Goal: Navigation & Orientation: Find specific page/section

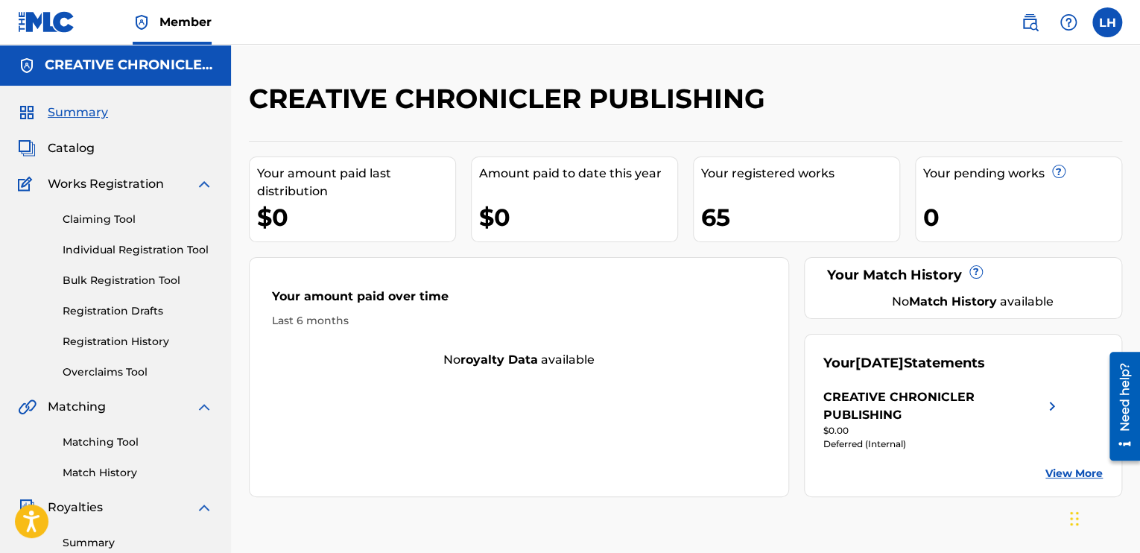
click at [83, 147] on span "Catalog" at bounding box center [71, 148] width 47 height 18
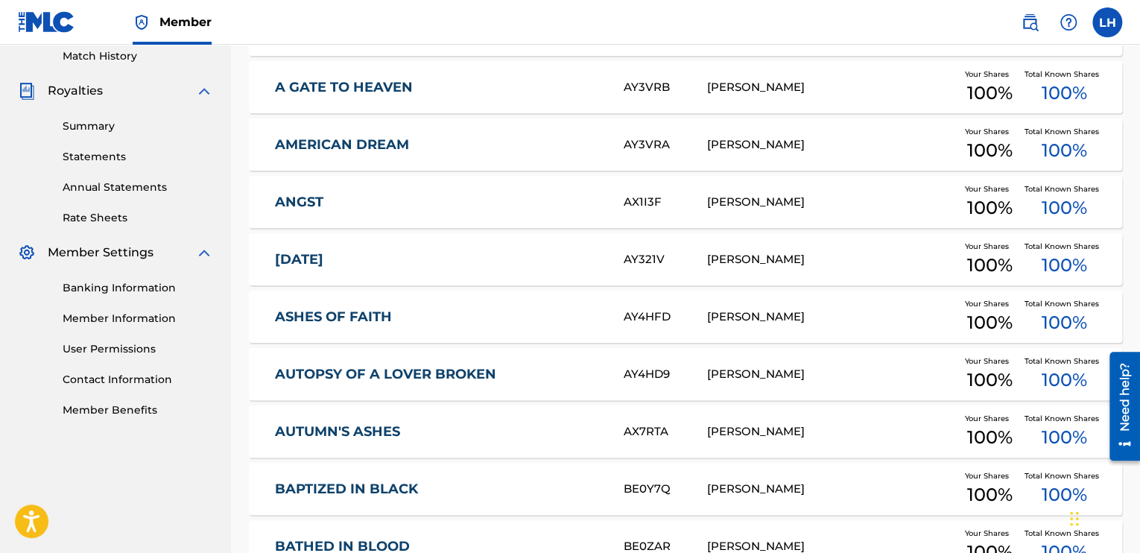
scroll to position [583, 0]
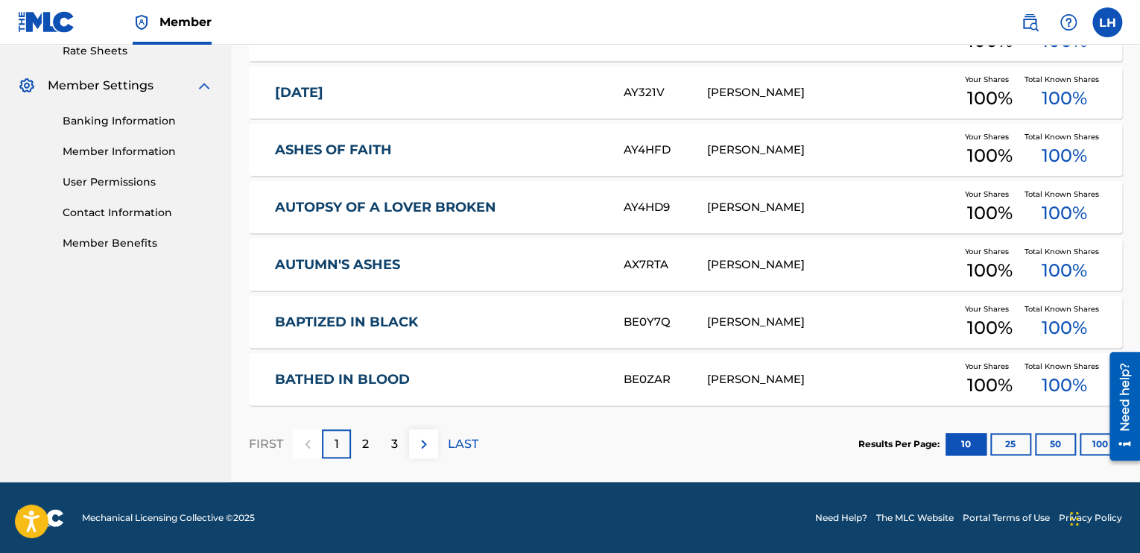
click at [735, 212] on div "[PERSON_NAME]" at bounding box center [831, 207] width 249 height 17
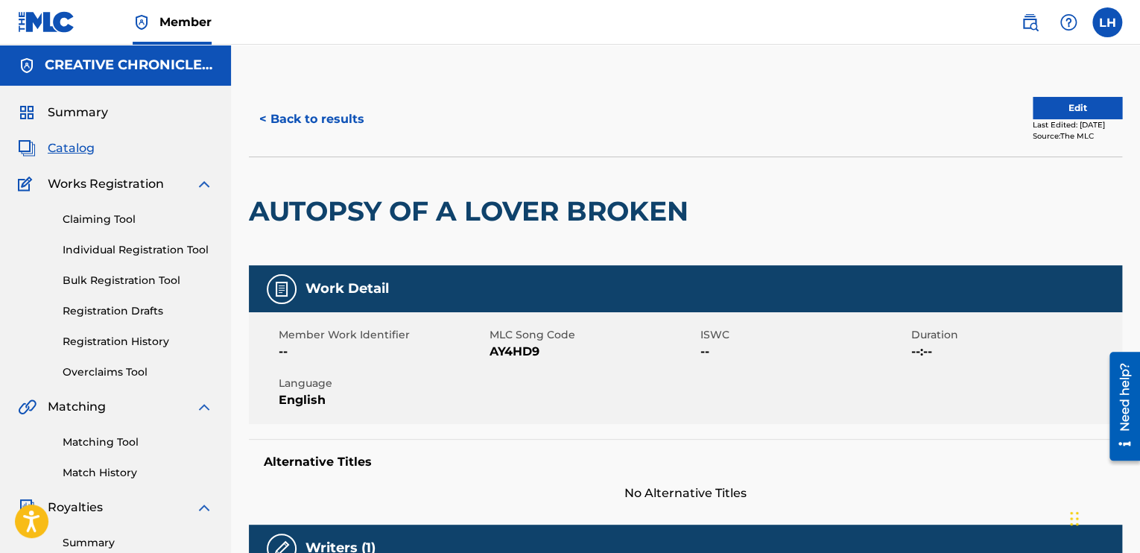
click at [259, 112] on button "< Back to results" at bounding box center [312, 119] width 126 height 37
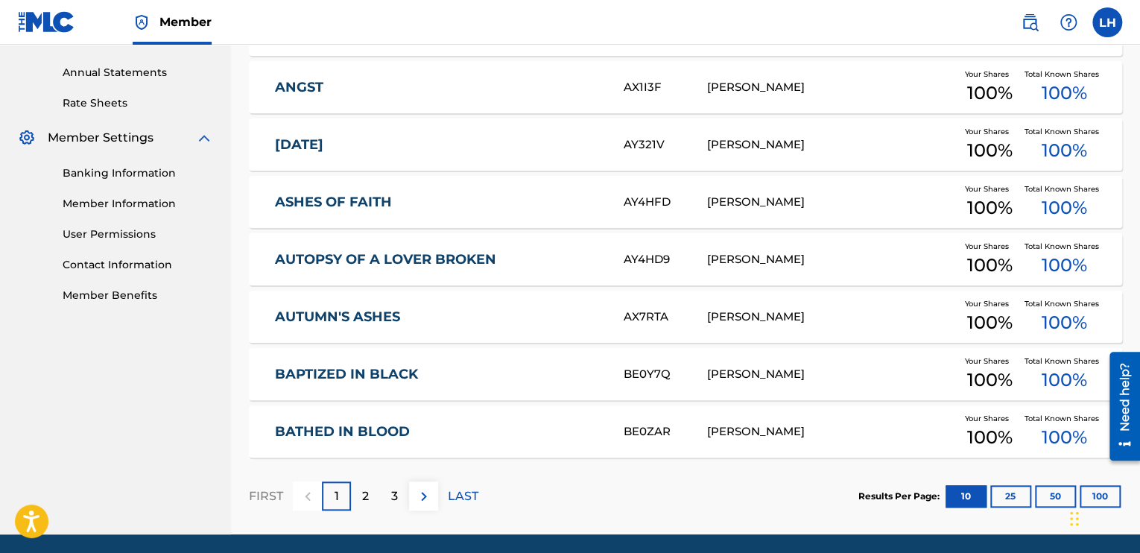
scroll to position [583, 0]
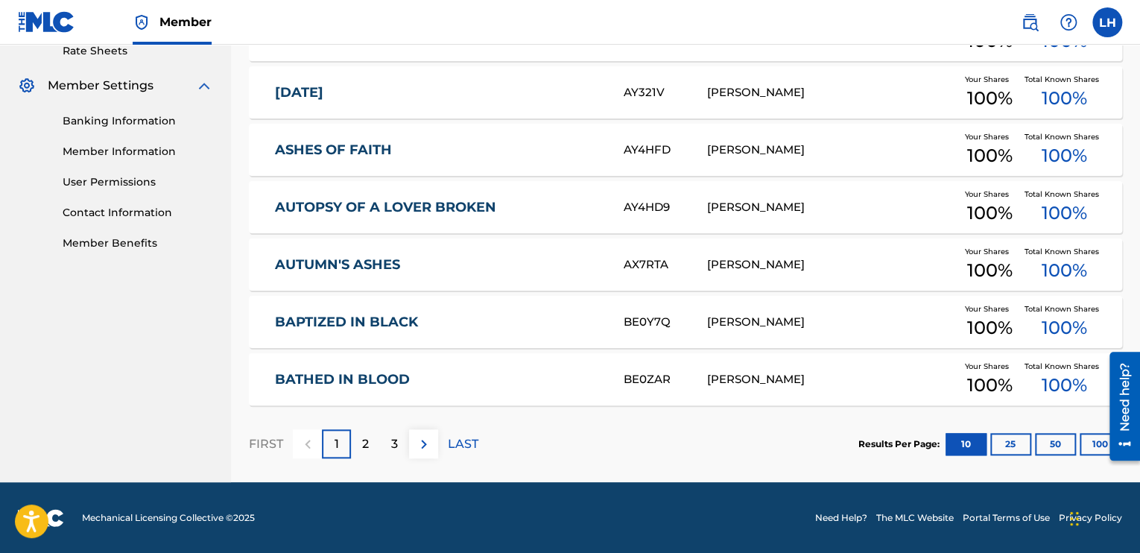
click at [367, 438] on p "2" at bounding box center [365, 444] width 7 height 18
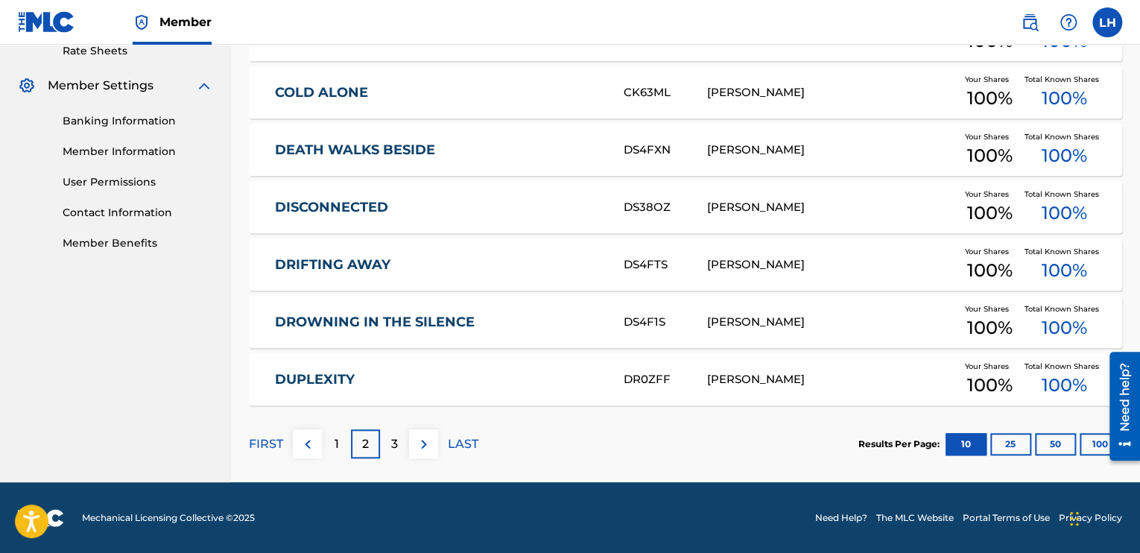
click at [387, 440] on div "3" at bounding box center [394, 443] width 29 height 29
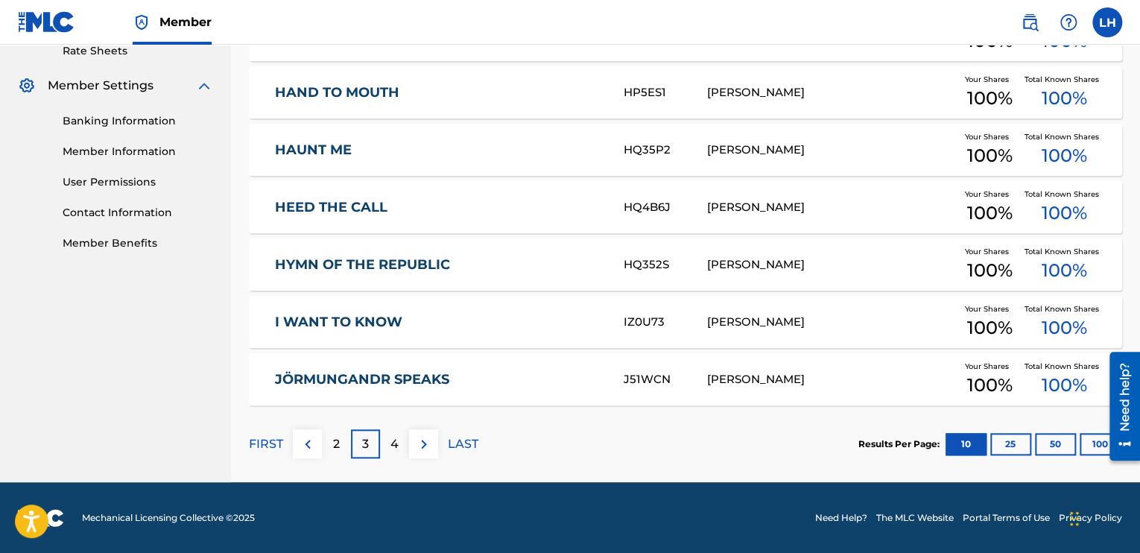
click at [415, 437] on img at bounding box center [424, 444] width 18 height 18
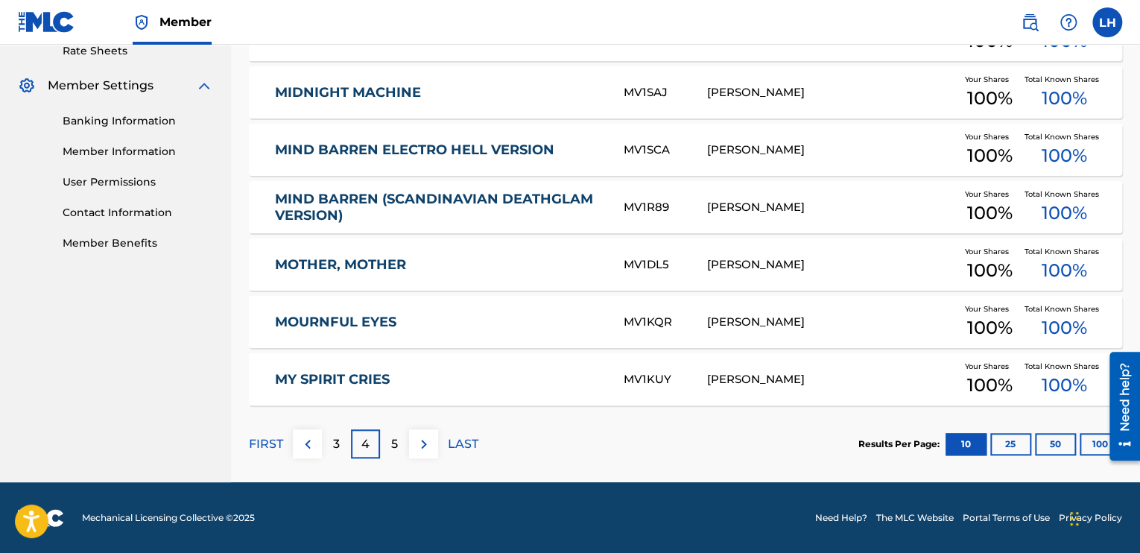
click at [407, 446] on div "5" at bounding box center [394, 443] width 29 height 29
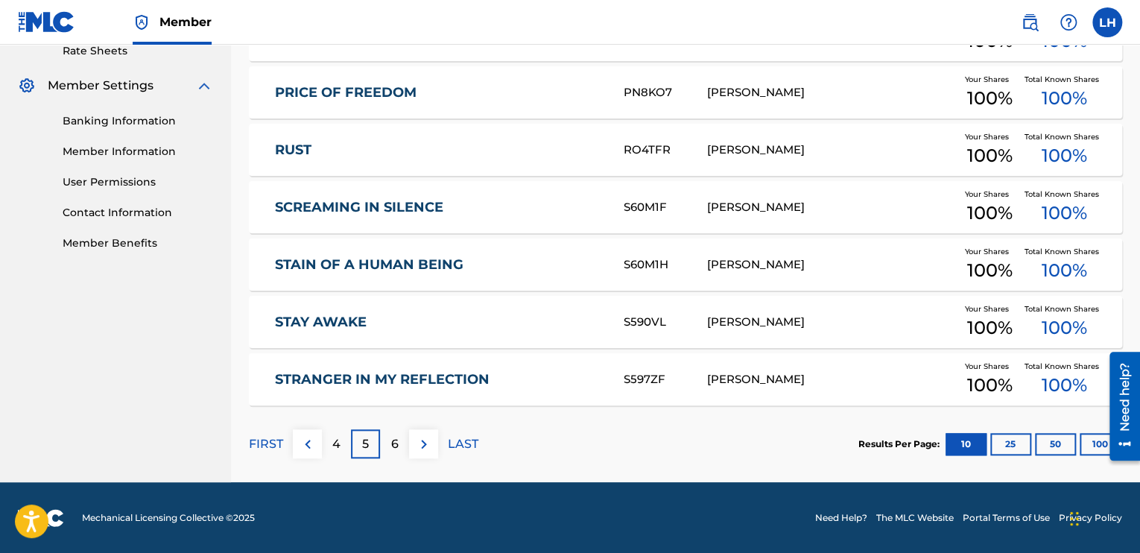
click at [424, 447] on img at bounding box center [424, 444] width 18 height 18
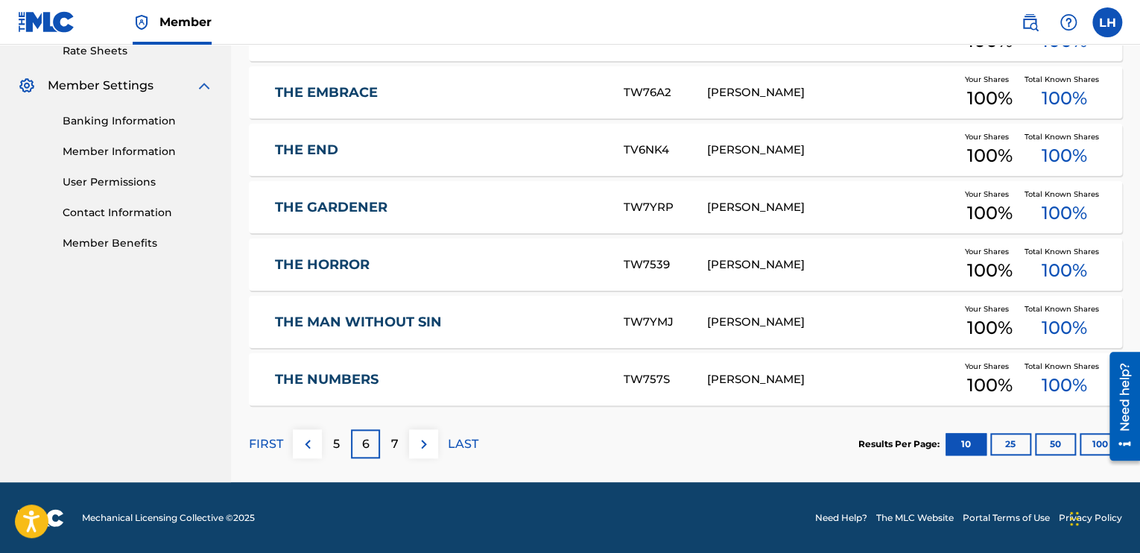
click at [424, 447] on img at bounding box center [424, 444] width 18 height 18
